Goal: Information Seeking & Learning: Find specific fact

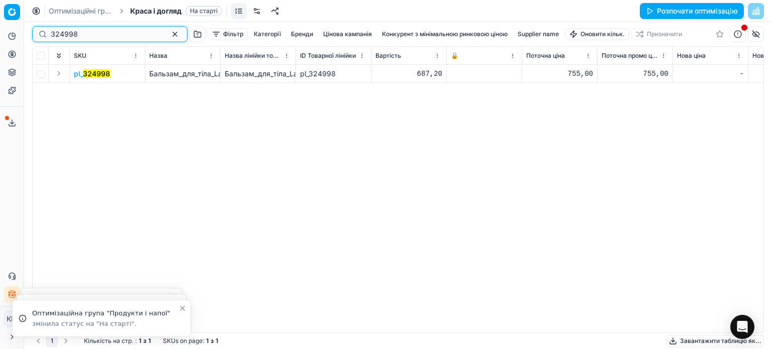
drag, startPoint x: 51, startPoint y: 32, endPoint x: 7, endPoint y: 27, distance: 44.5
click at [7, 27] on div "Pricing platform Аналітика Цінова оптимізація Асортимент продукції Шаблони Серв…" at bounding box center [386, 174] width 772 height 349
paste input "718500"
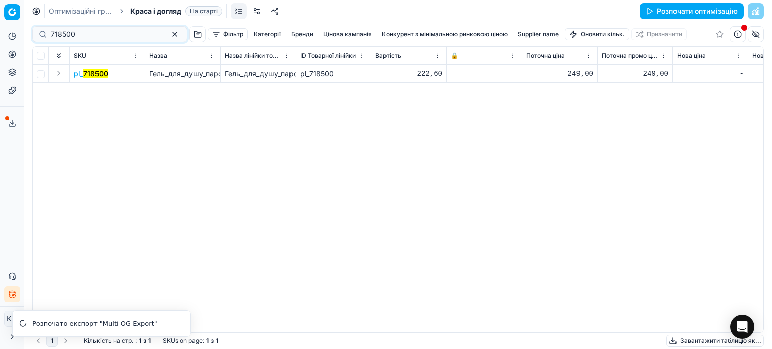
click at [93, 75] on mark "718500" at bounding box center [95, 73] width 25 height 9
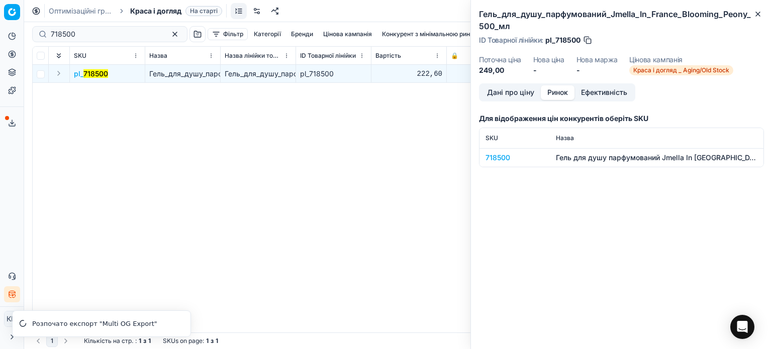
click at [556, 90] on button "Ринок" at bounding box center [558, 92] width 34 height 15
click at [509, 157] on div "718500" at bounding box center [515, 158] width 58 height 10
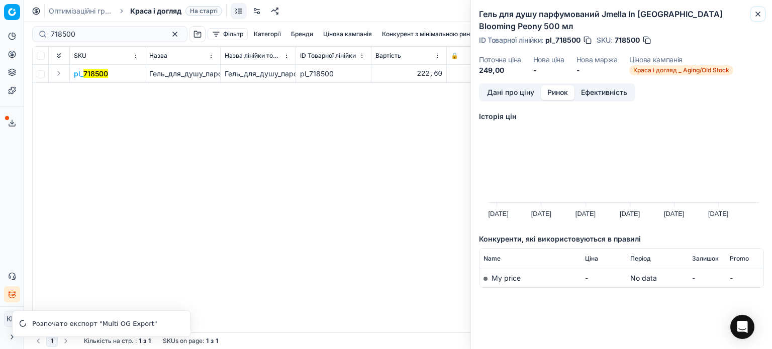
click at [760, 14] on icon "button" at bounding box center [758, 14] width 8 height 8
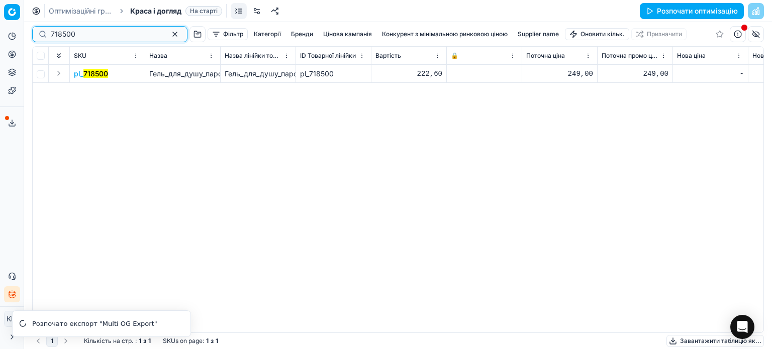
click at [103, 32] on input "718500" at bounding box center [106, 34] width 110 height 10
click at [95, 70] on mark "718500" at bounding box center [95, 73] width 25 height 9
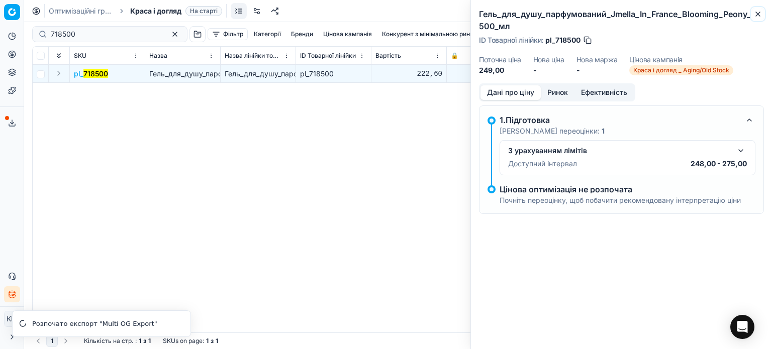
click at [761, 14] on icon "button" at bounding box center [758, 14] width 8 height 8
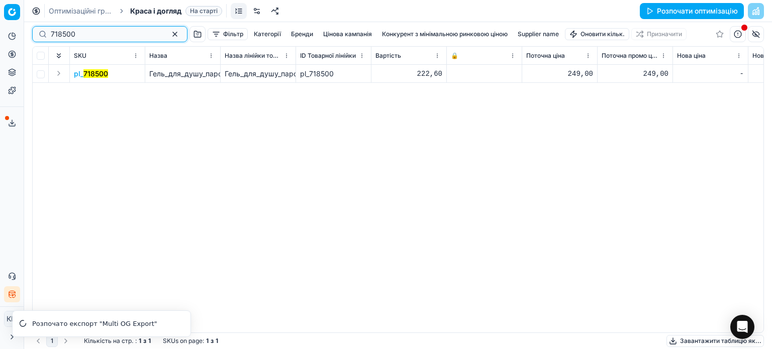
drag, startPoint x: 92, startPoint y: 37, endPoint x: 0, endPoint y: 29, distance: 92.4
click at [0, 29] on div "Pricing platform Аналітика Цінова оптимізація Асортимент продукції Шаблони Серв…" at bounding box center [386, 174] width 772 height 349
paste input "831258"
type input "831258"
click at [0, 26] on div "Аналітика Цінова оптимізація Асортимент продукції Шаблони" at bounding box center [12, 63] width 24 height 78
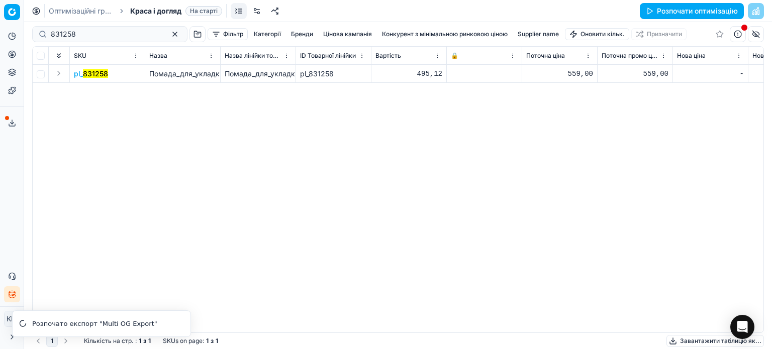
click at [93, 74] on mark "831258" at bounding box center [95, 73] width 25 height 9
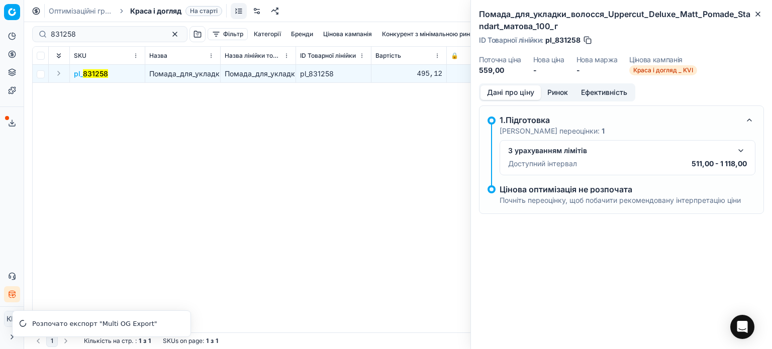
click at [563, 94] on button "Ринок" at bounding box center [558, 92] width 34 height 15
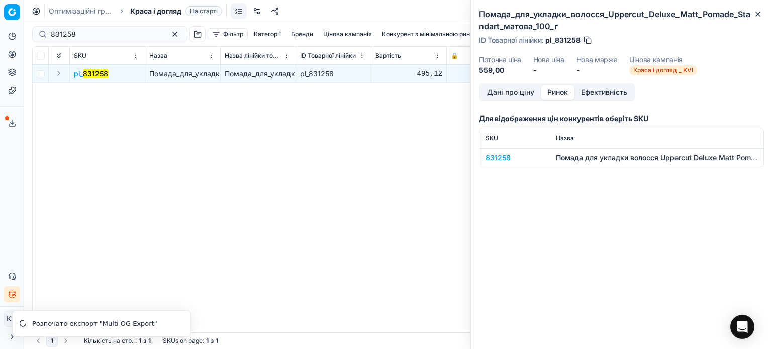
click at [495, 160] on div "831258" at bounding box center [515, 158] width 58 height 10
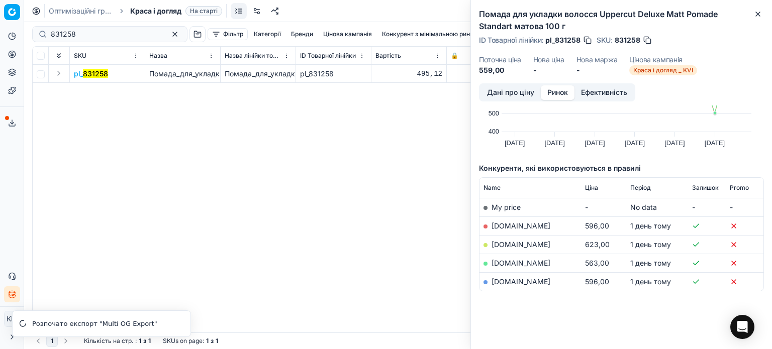
scroll to position [72, 0]
